Goal: Information Seeking & Learning: Learn about a topic

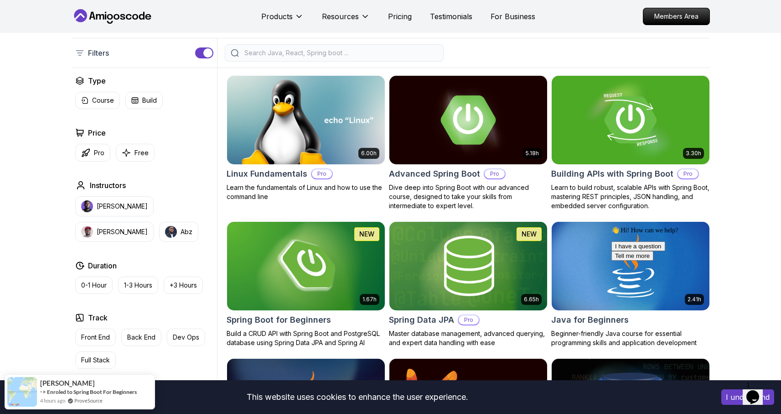
scroll to position [158, 0]
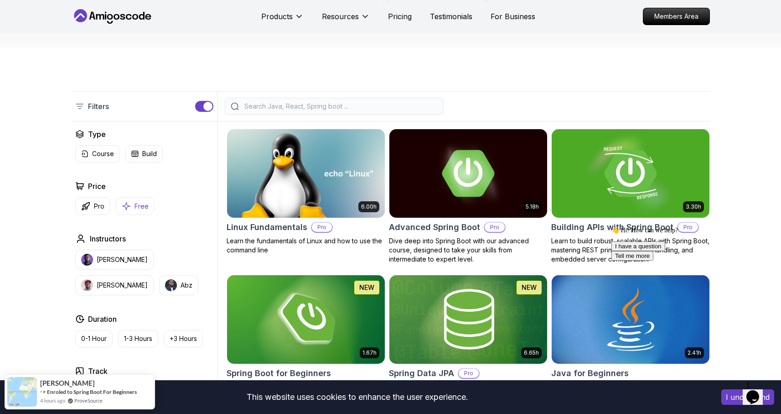
click at [140, 203] on p "Free" at bounding box center [141, 206] width 14 height 9
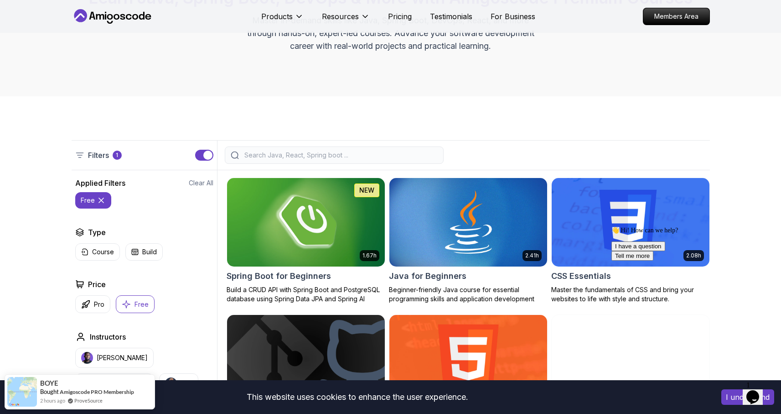
scroll to position [109, 0]
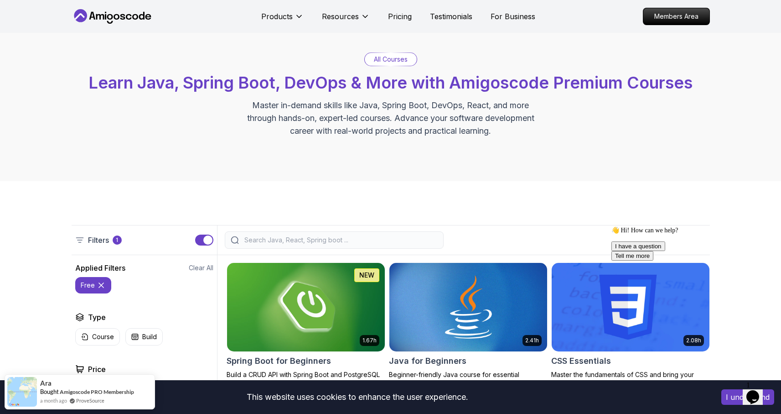
scroll to position [0, 0]
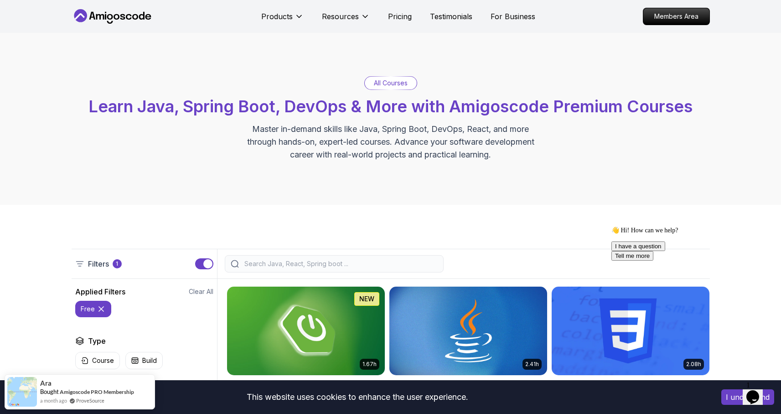
click at [97, 310] on icon at bounding box center [101, 308] width 9 height 9
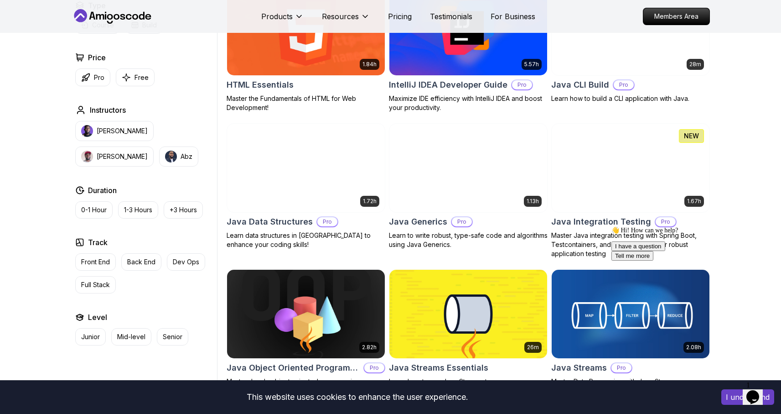
scroll to position [1166, 0]
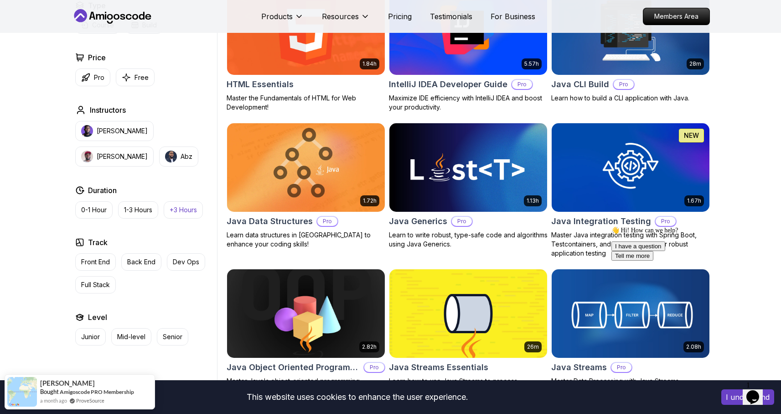
click at [179, 207] on p "+3 Hours" at bounding box center [183, 209] width 27 height 9
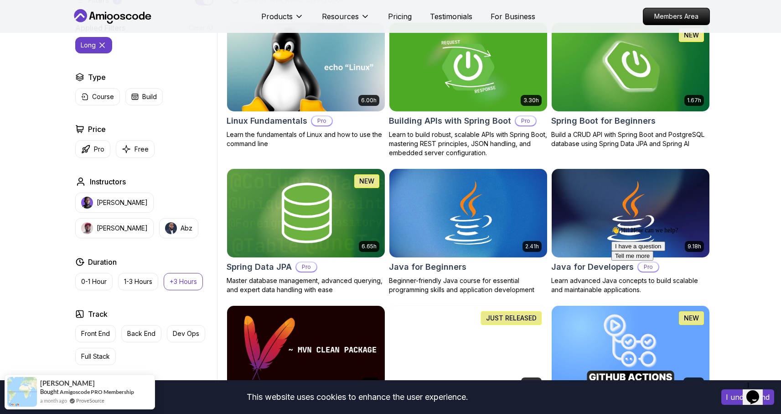
scroll to position [266, 0]
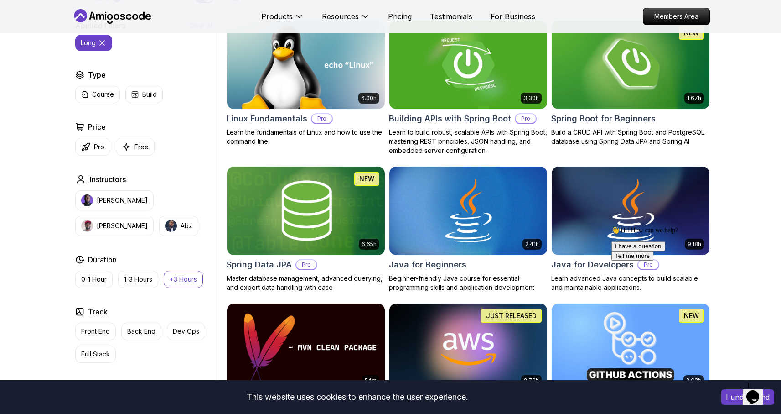
click at [176, 276] on p "+3 Hours" at bounding box center [183, 278] width 27 height 9
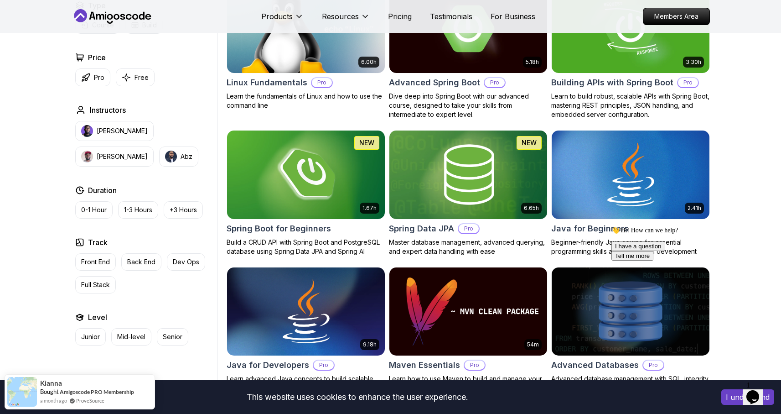
scroll to position [320, 0]
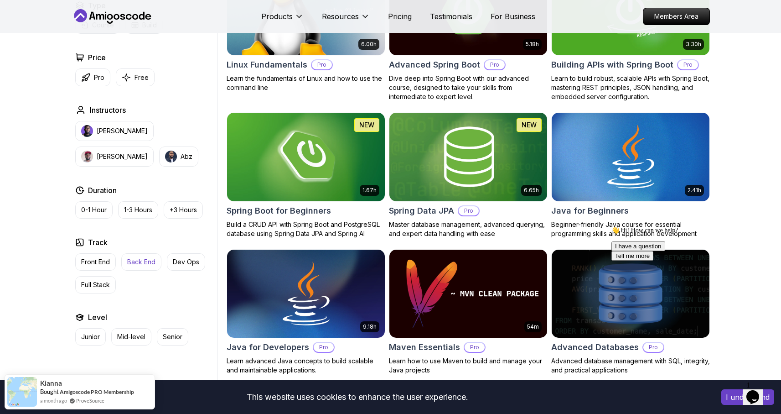
click at [148, 261] on p "Back End" at bounding box center [141, 261] width 28 height 9
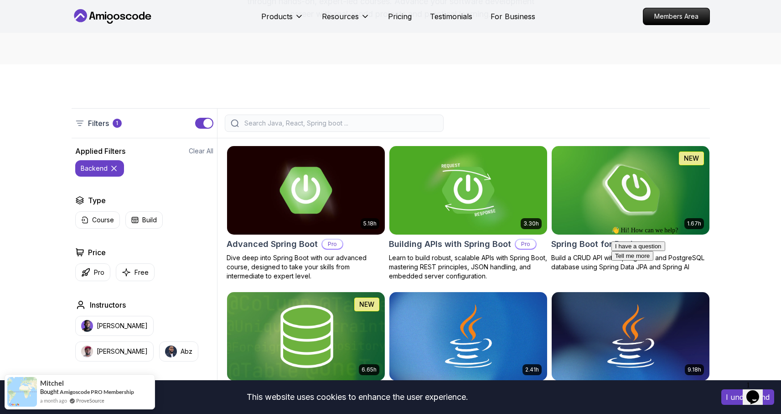
scroll to position [140, 0]
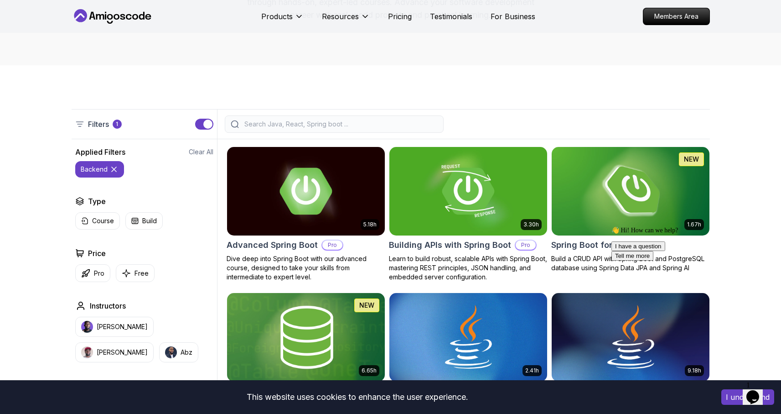
click at [278, 212] on img at bounding box center [306, 191] width 158 height 88
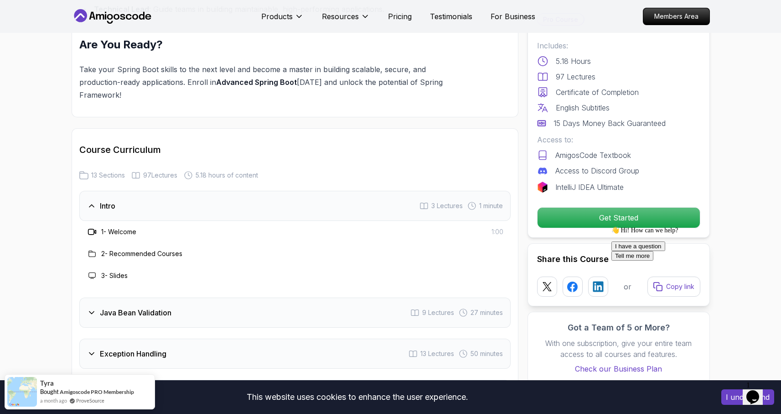
scroll to position [1097, 0]
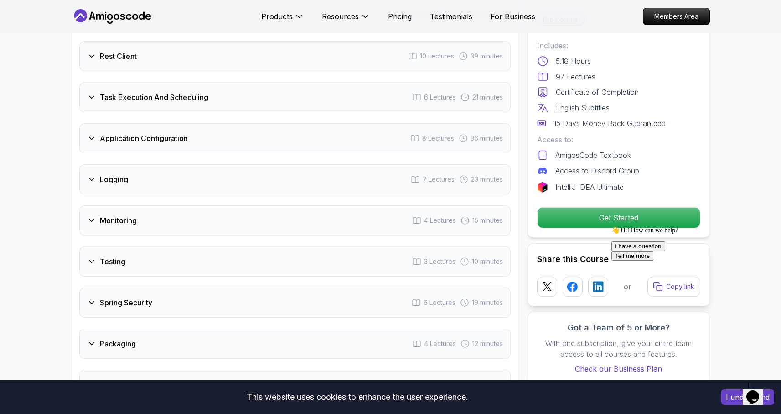
click at [208, 205] on div "Monitoring 4 Lectures 15 minutes" at bounding box center [294, 220] width 431 height 30
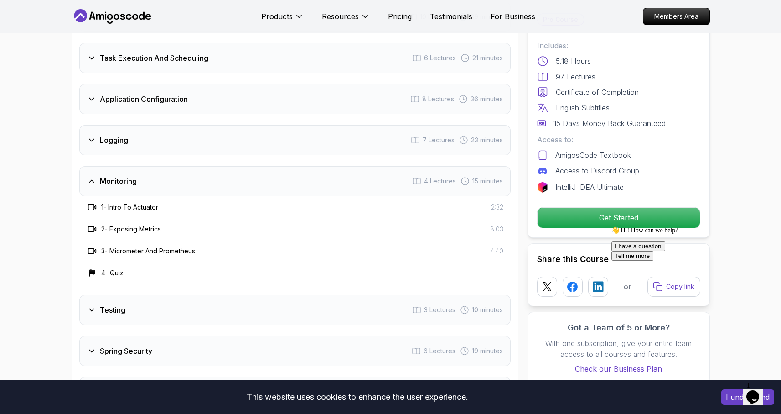
scroll to position [1456, 0]
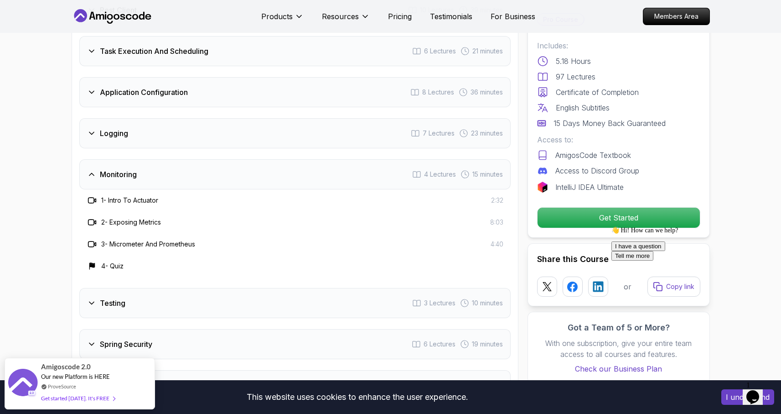
click at [187, 288] on div "Testing 3 Lectures 10 minutes" at bounding box center [294, 303] width 431 height 30
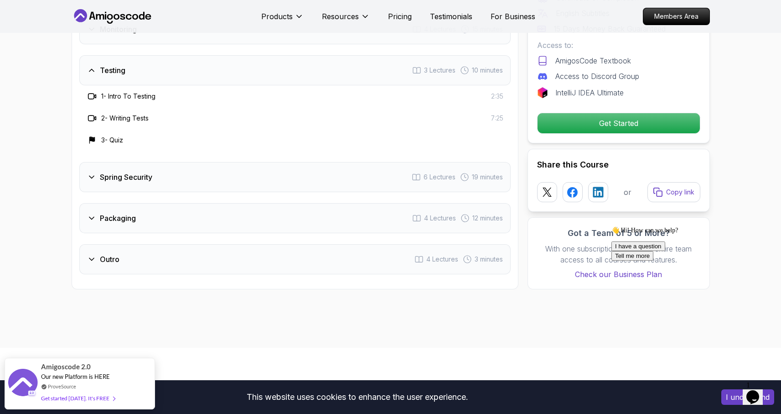
scroll to position [1602, 0]
click at [153, 202] on div "Packaging 4 Lectures 12 minutes" at bounding box center [294, 217] width 431 height 30
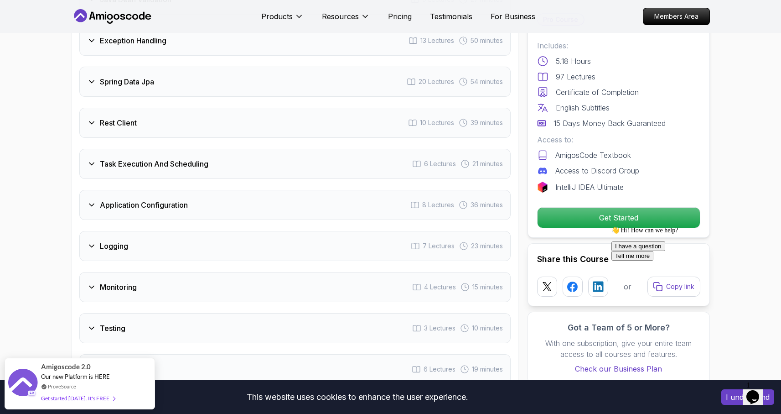
scroll to position [1344, 0]
click at [180, 199] on h3 "Application Configuration" at bounding box center [144, 204] width 88 height 11
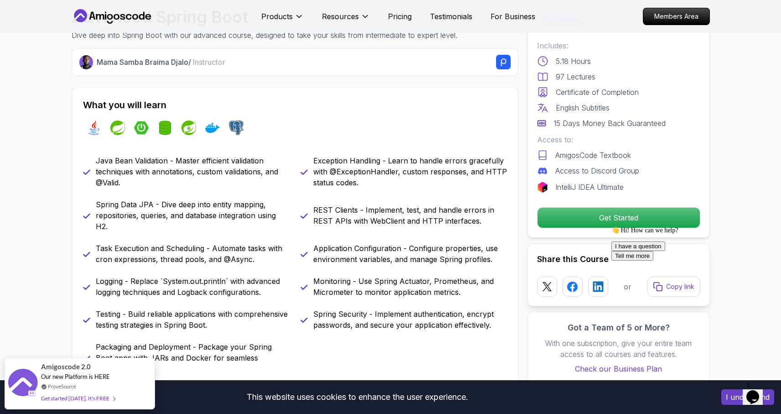
scroll to position [0, 0]
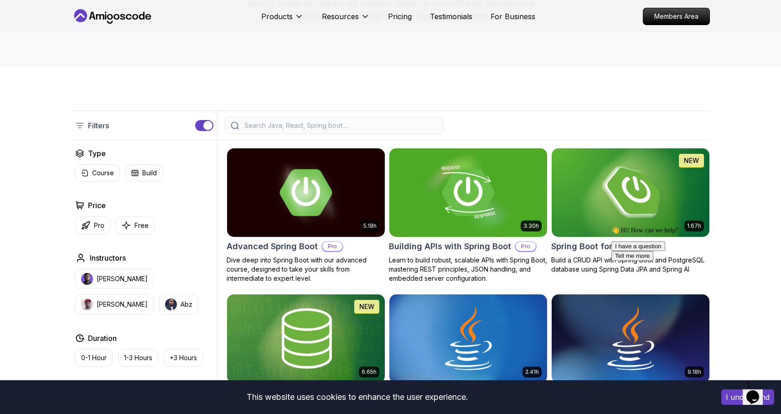
scroll to position [140, 0]
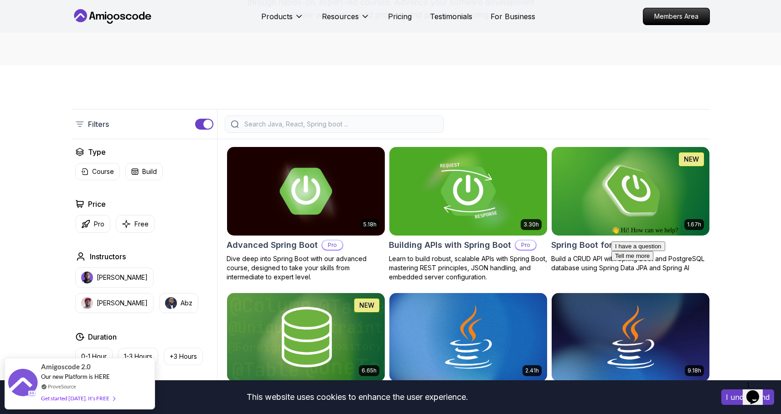
click at [443, 187] on img at bounding box center [467, 191] width 165 height 93
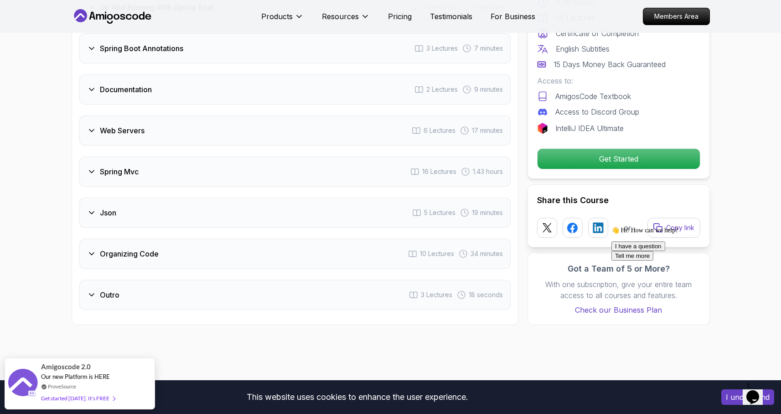
scroll to position [1681, 0]
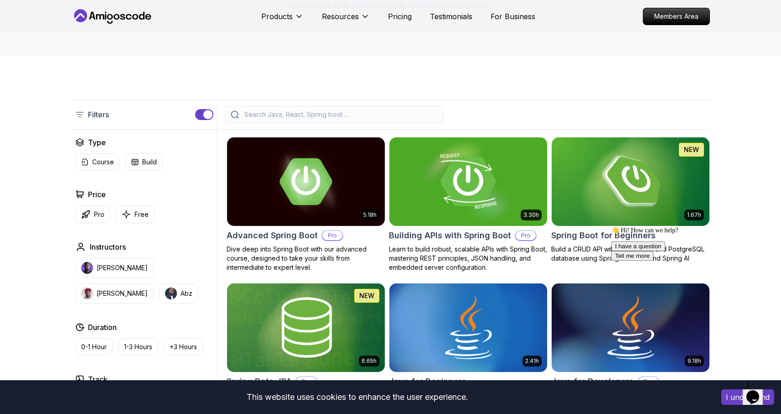
scroll to position [140, 0]
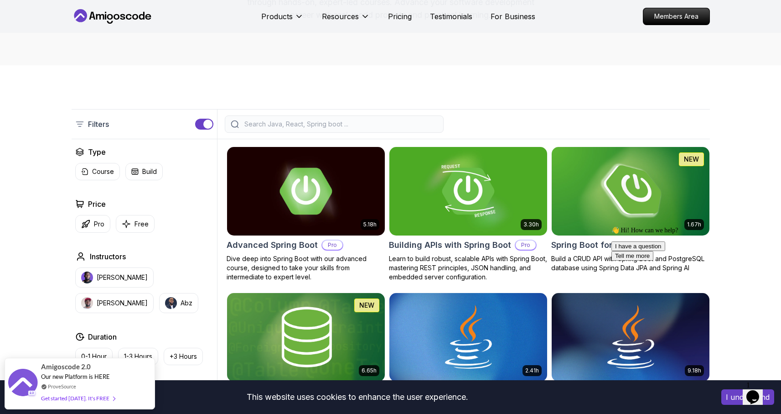
click at [570, 181] on img at bounding box center [630, 191] width 165 height 93
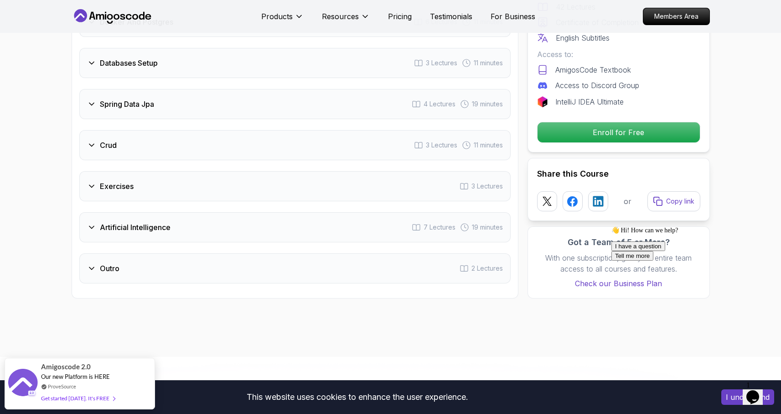
scroll to position [1454, 0]
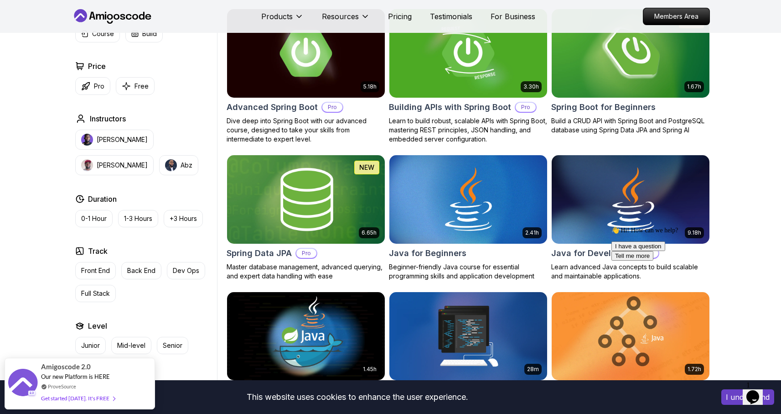
scroll to position [281, 0]
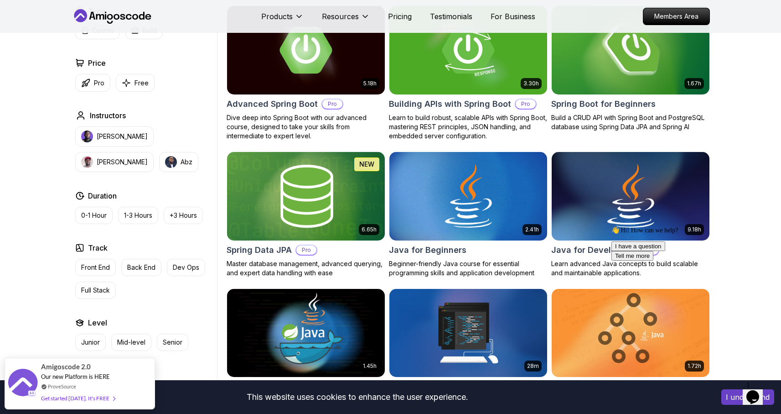
click at [311, 211] on img at bounding box center [305, 196] width 165 height 93
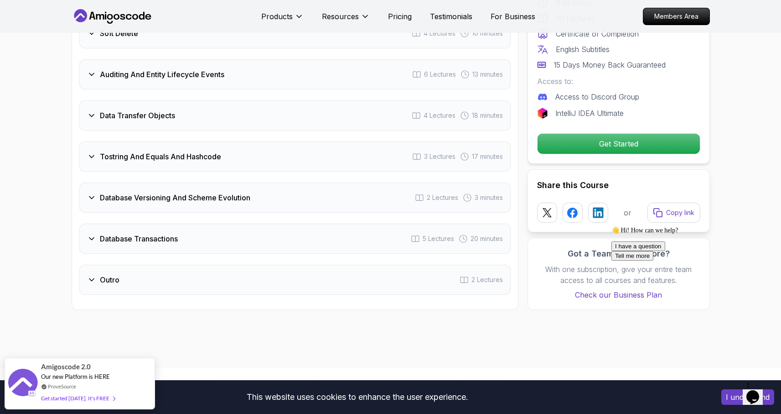
scroll to position [1858, 0]
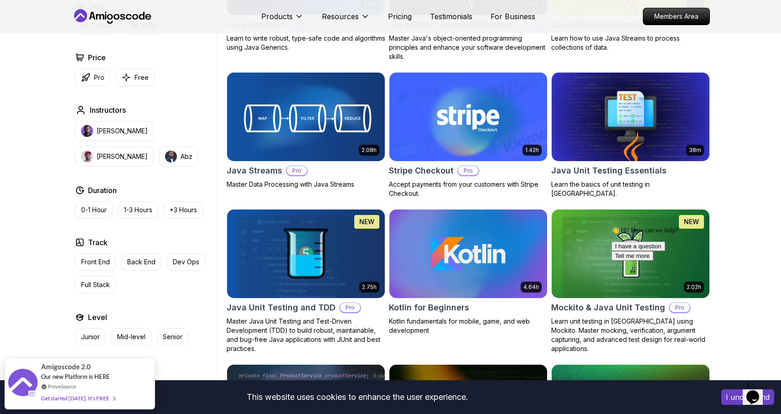
scroll to position [798, 0]
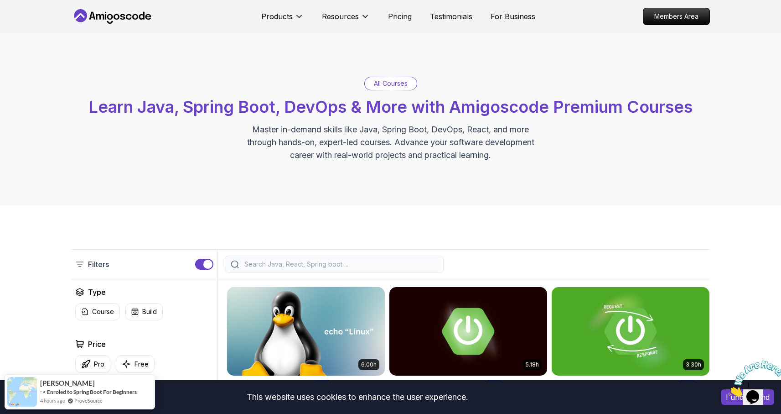
click at [402, 83] on p "All Courses" at bounding box center [391, 83] width 34 height 9
click at [208, 269] on div "Filters" at bounding box center [145, 263] width 146 height 29
click at [208, 267] on div "button" at bounding box center [207, 263] width 9 height 9
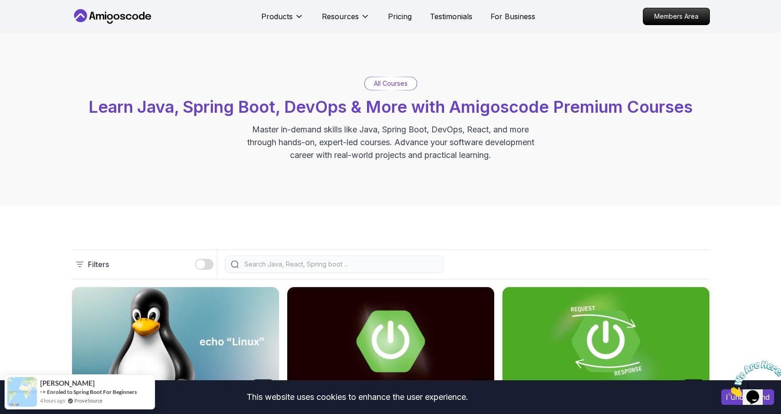
click at [208, 267] on button "button" at bounding box center [204, 264] width 18 height 11
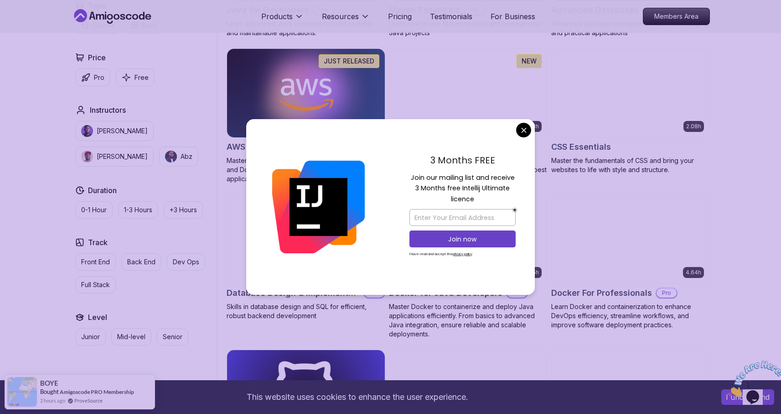
scroll to position [677, 0]
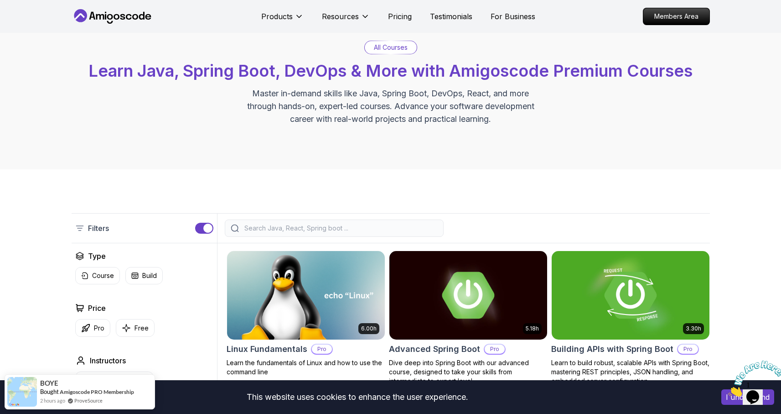
scroll to position [42, 0]
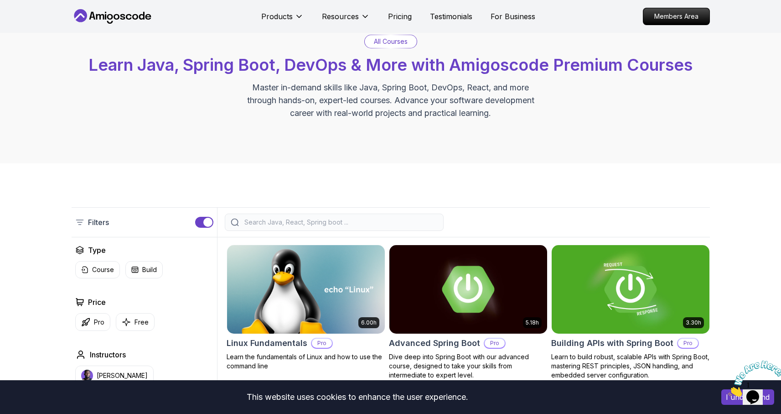
click at [393, 222] on input "search" at bounding box center [340, 221] width 195 height 9
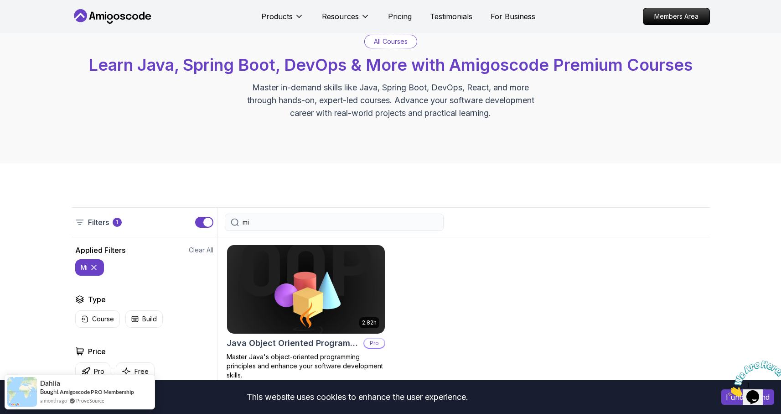
type input "m"
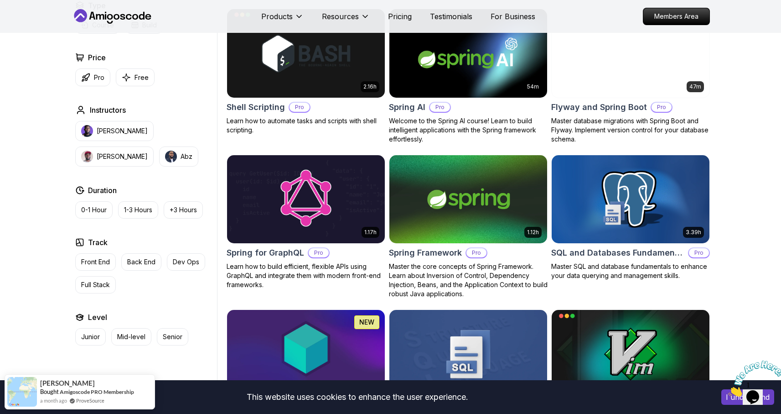
scroll to position [2146, 0]
